Goal: Share content: Share content

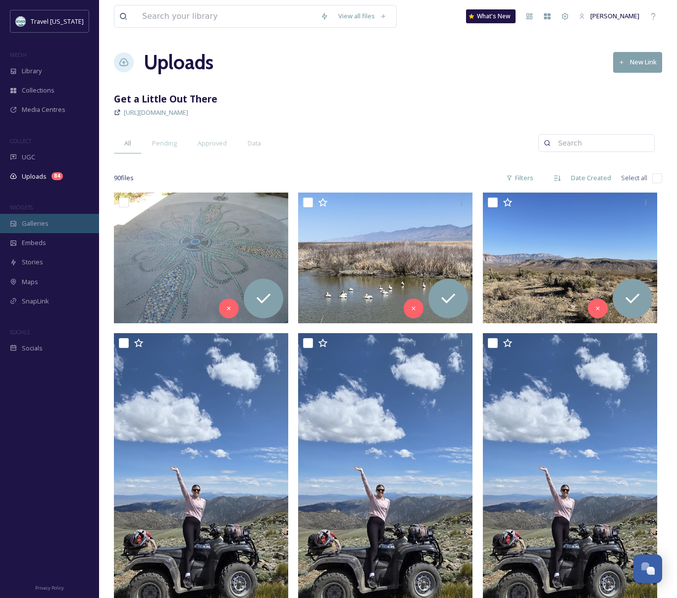
click at [40, 225] on span "Galleries" at bounding box center [35, 223] width 27 height 9
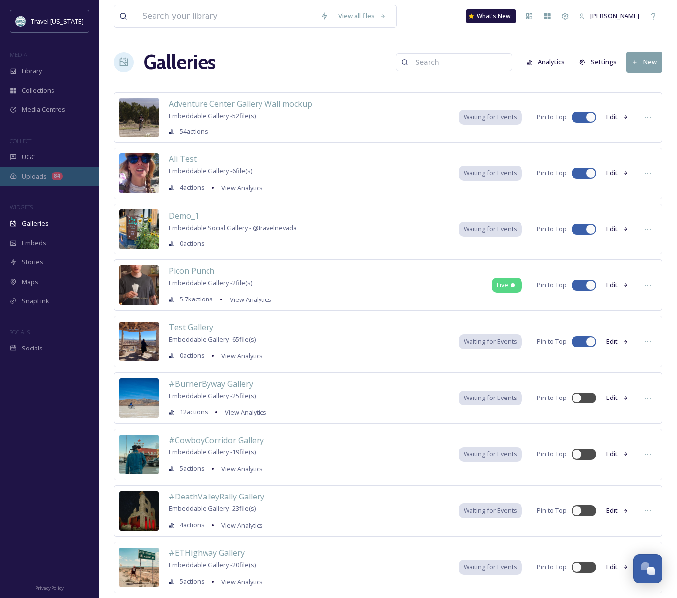
click at [38, 172] on span "Uploads" at bounding box center [34, 176] width 25 height 9
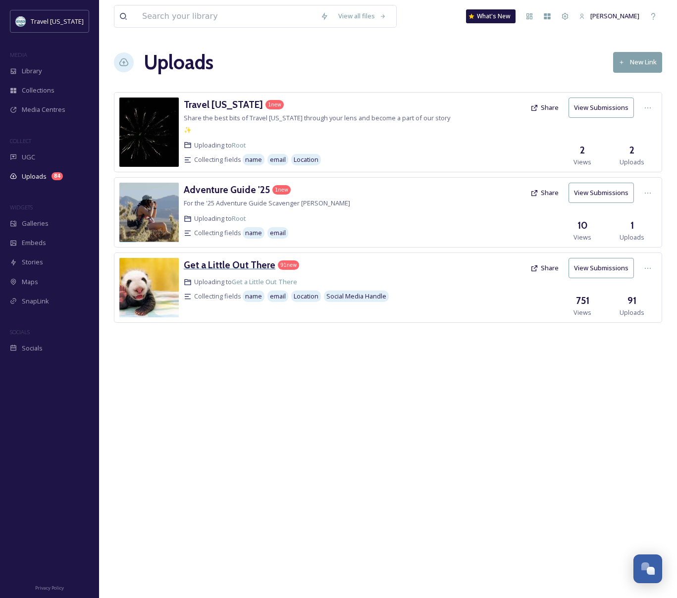
click at [241, 259] on h3 "Get a Little Out There" at bounding box center [230, 265] width 92 height 12
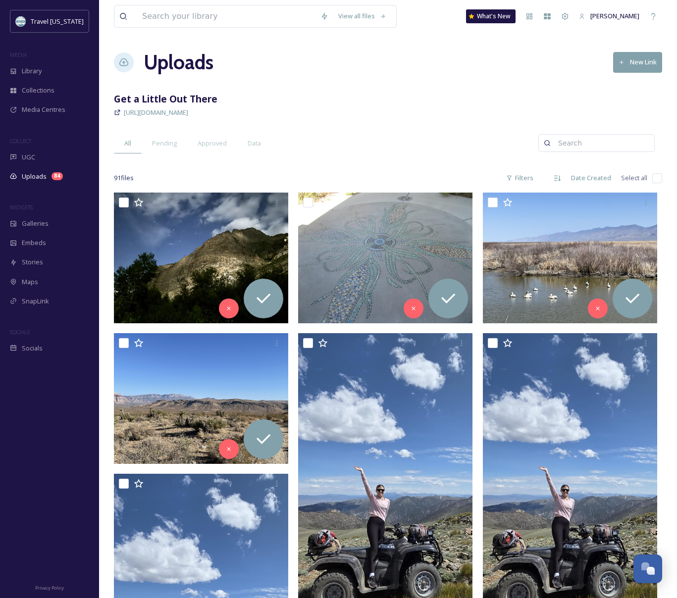
click at [482, 115] on div "[URL][DOMAIN_NAME]" at bounding box center [388, 112] width 548 height 12
click at [52, 179] on div "84" at bounding box center [56, 176] width 11 height 8
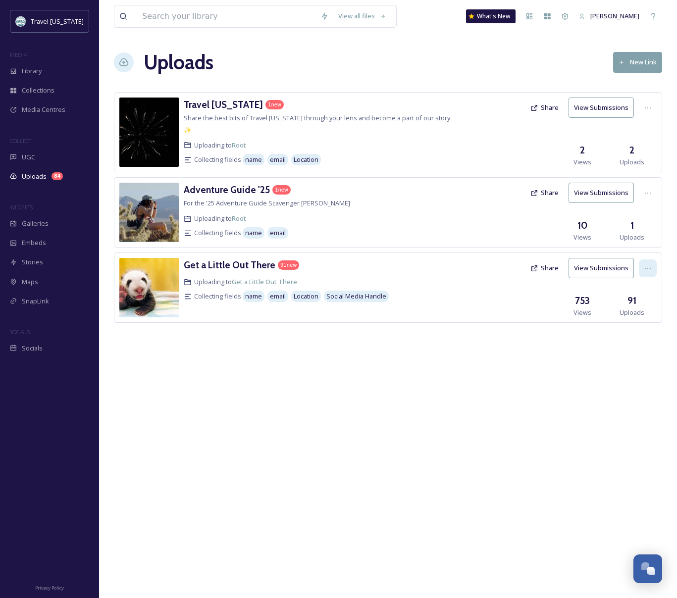
click at [646, 264] on icon at bounding box center [648, 268] width 8 height 8
click at [643, 285] on span "View Link" at bounding box center [637, 289] width 28 height 9
click at [547, 259] on button "Share" at bounding box center [544, 267] width 38 height 19
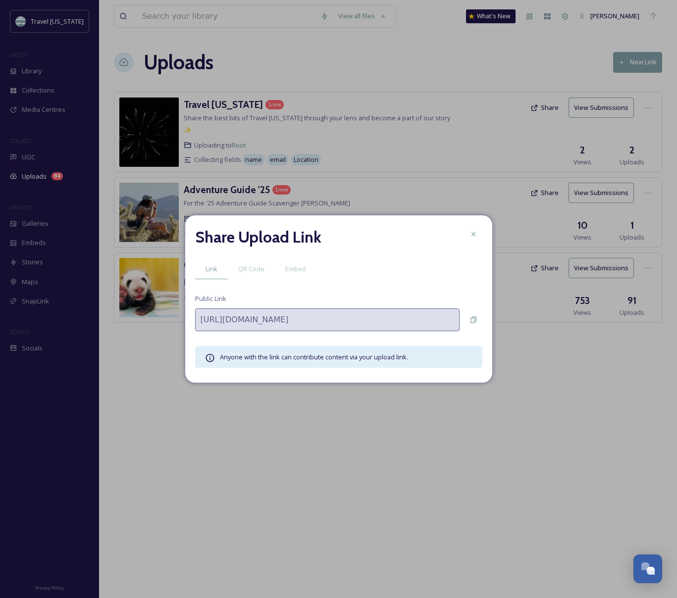
click at [286, 270] on span "Embed" at bounding box center [295, 268] width 21 height 9
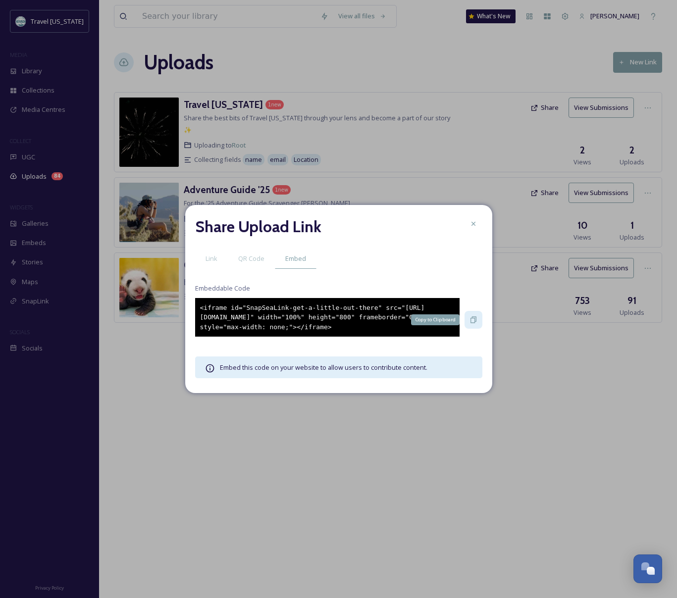
click at [474, 322] on icon at bounding box center [473, 320] width 6 height 6
